Goal: Information Seeking & Learning: Learn about a topic

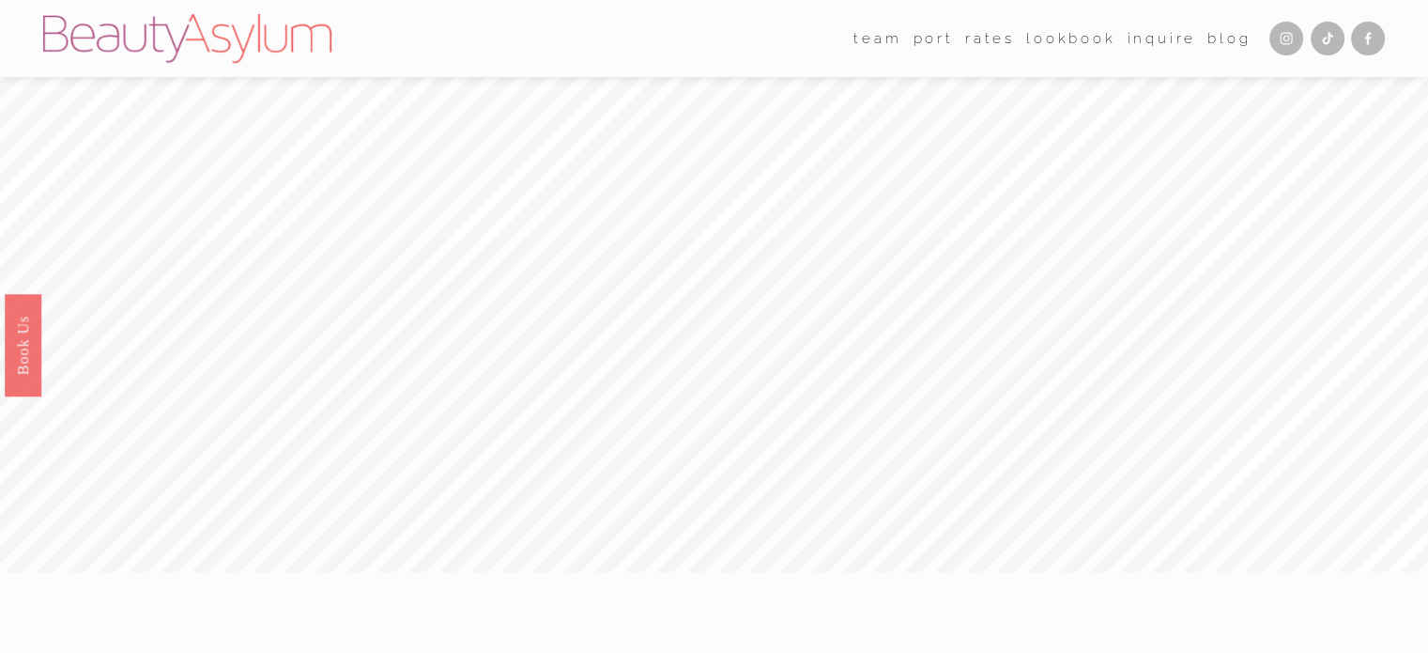
click at [0, 0] on link "[GEOGRAPHIC_DATA]" at bounding box center [0, 0] width 0 height 0
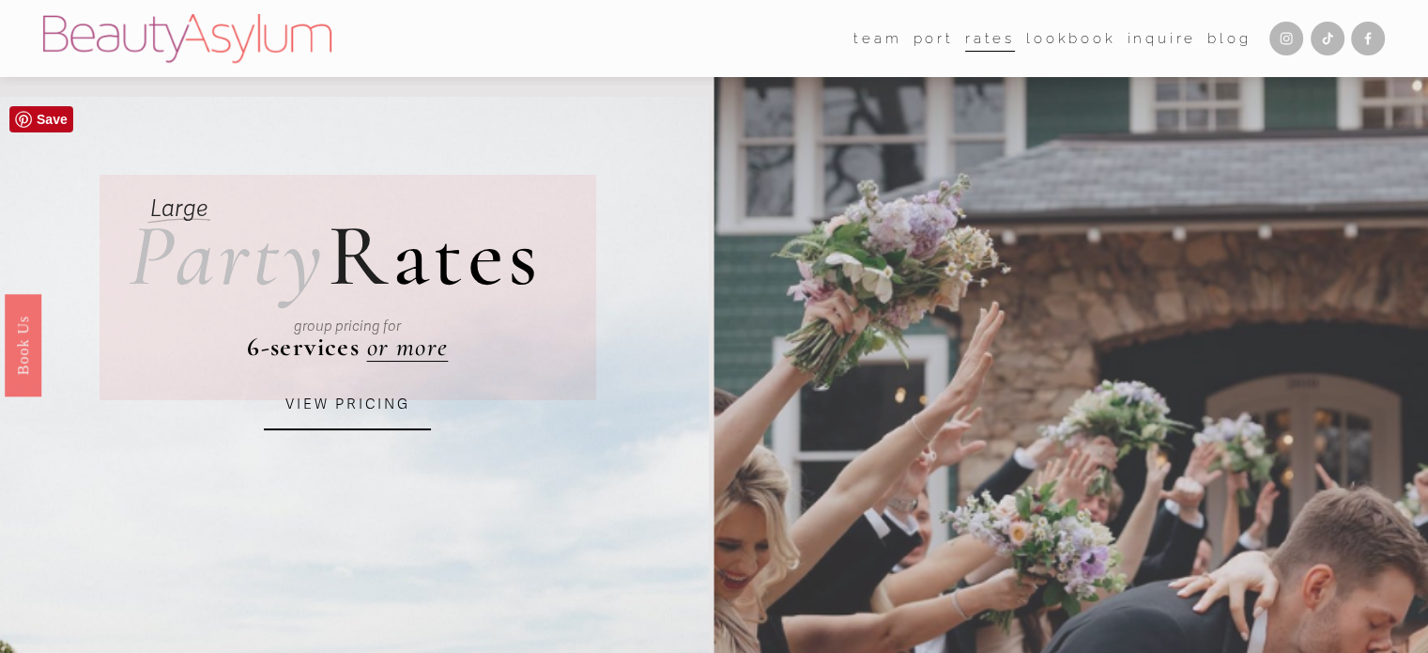
click at [391, 401] on link "VIEW PRICING" at bounding box center [347, 404] width 167 height 51
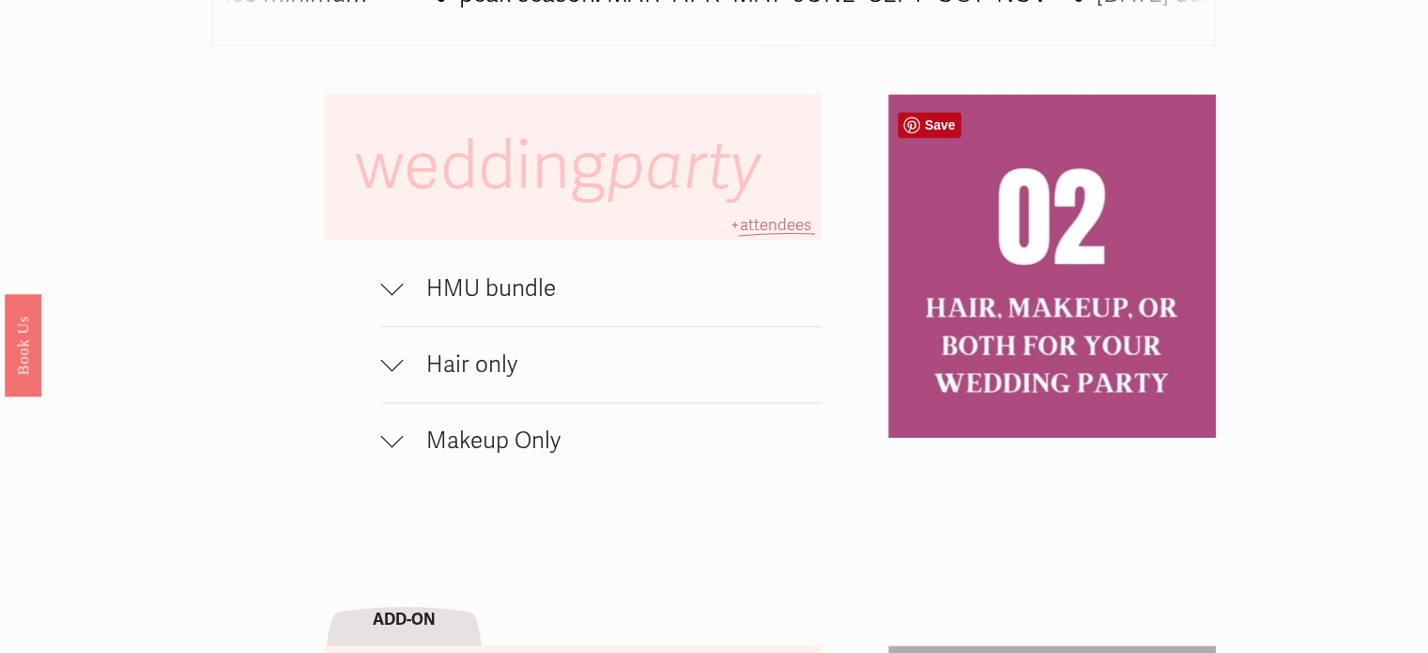
scroll to position [1270, 0]
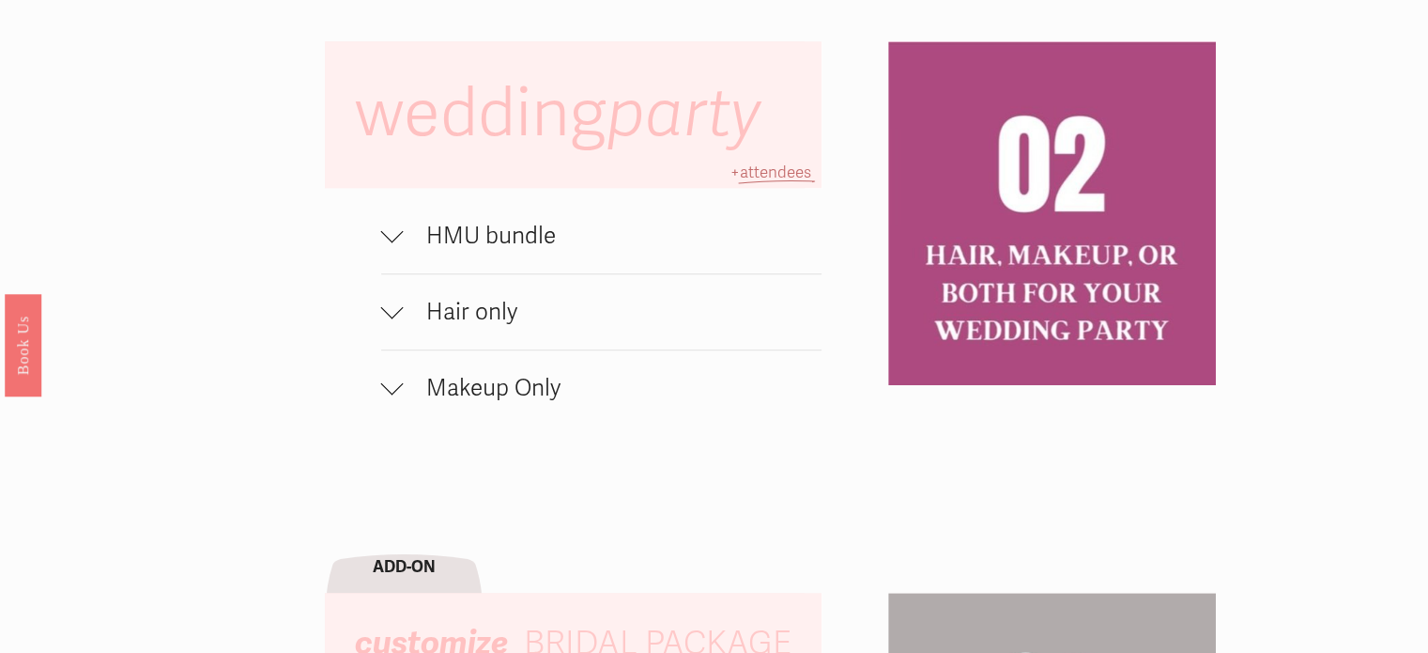
click at [424, 250] on span "HMU bundle" at bounding box center [613, 236] width 418 height 28
